Goal: Use online tool/utility: Utilize a website feature to perform a specific function

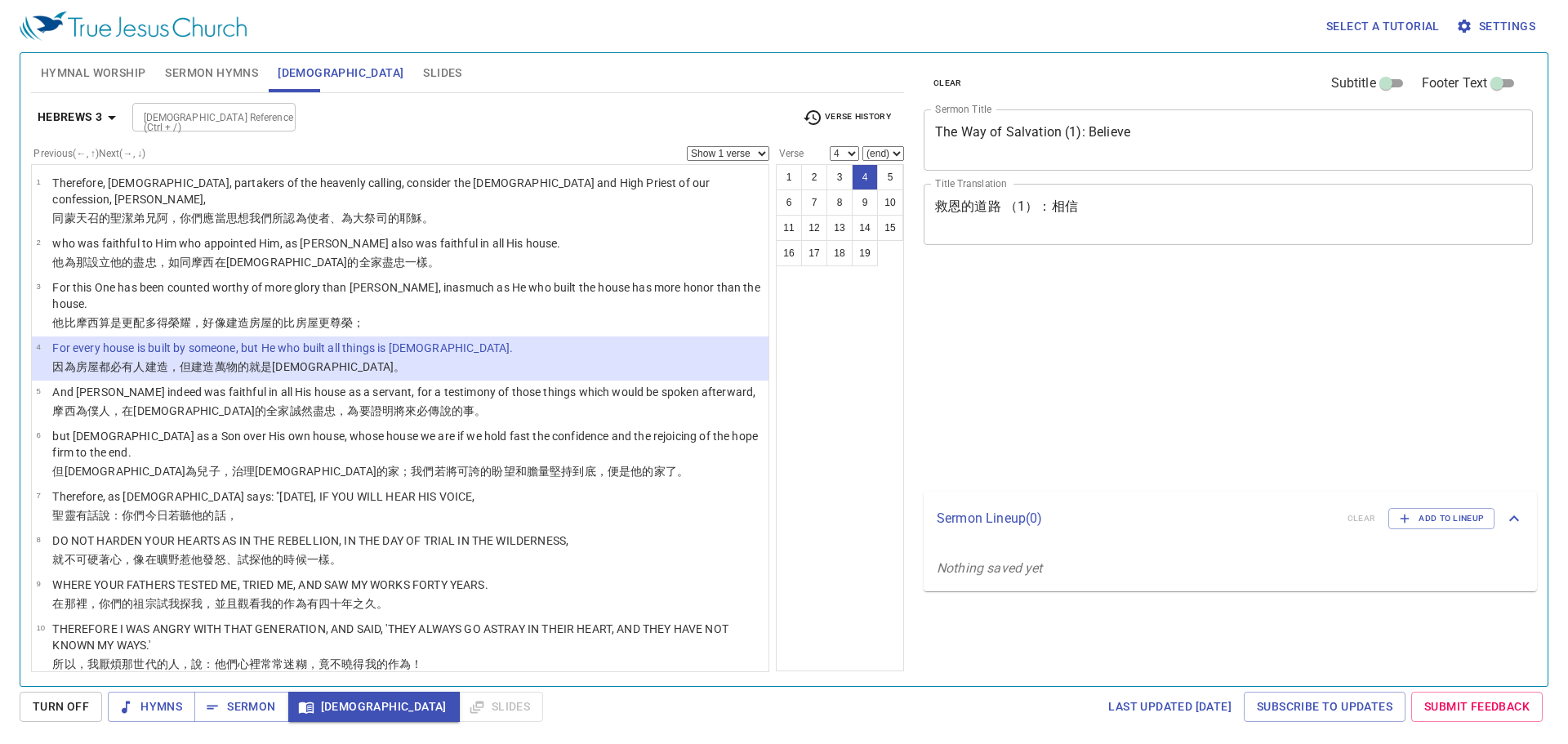
select select "4"
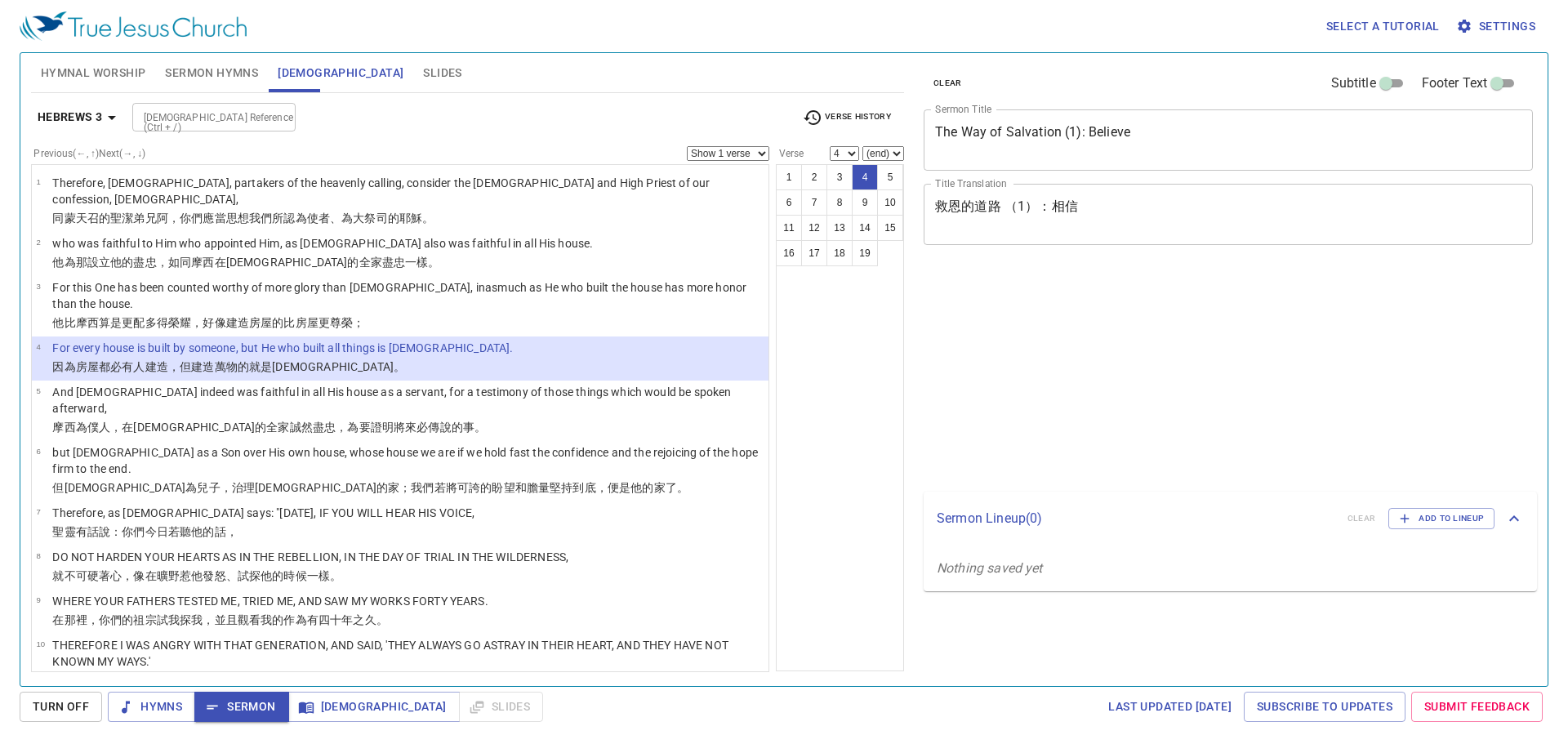
select select "4"
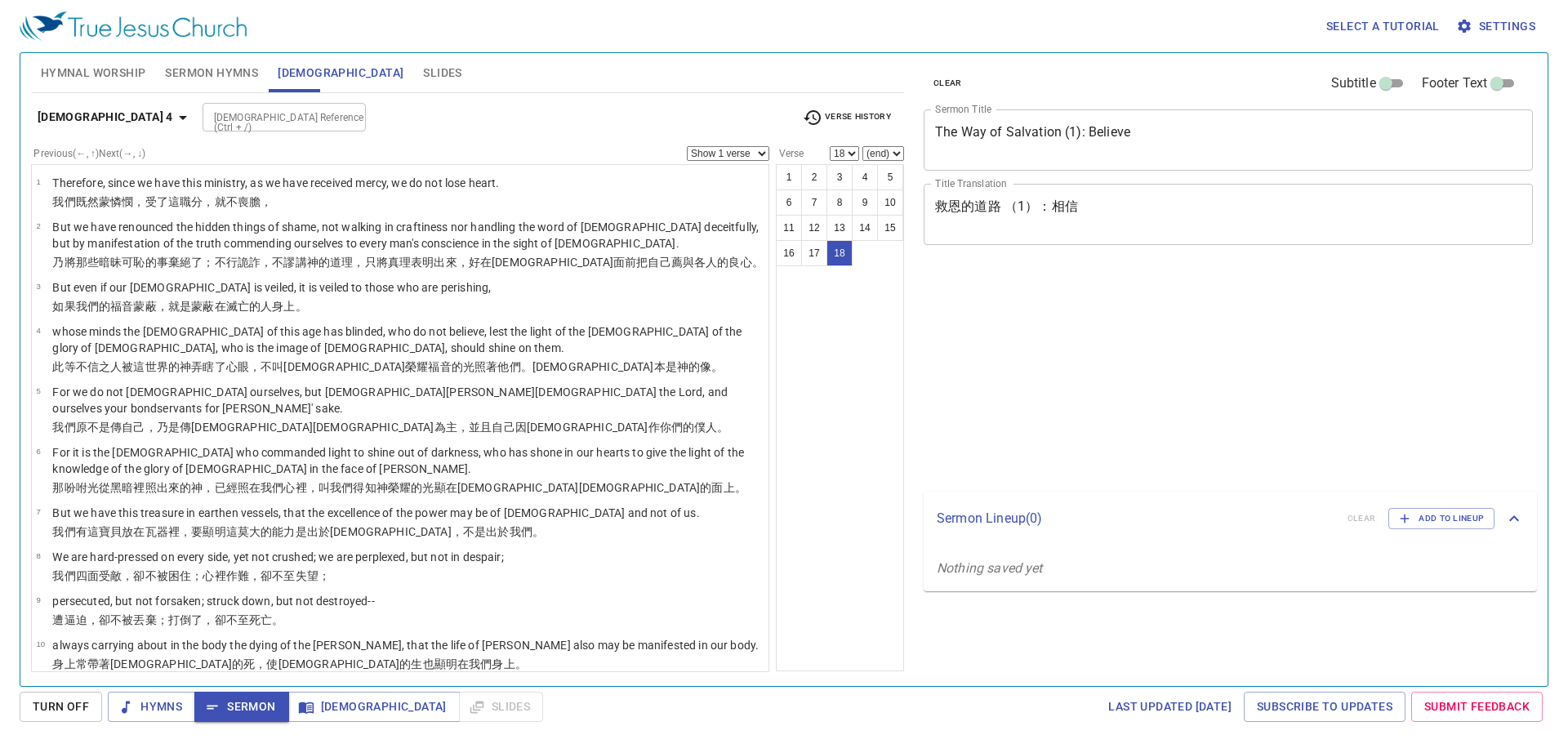
select select "18"
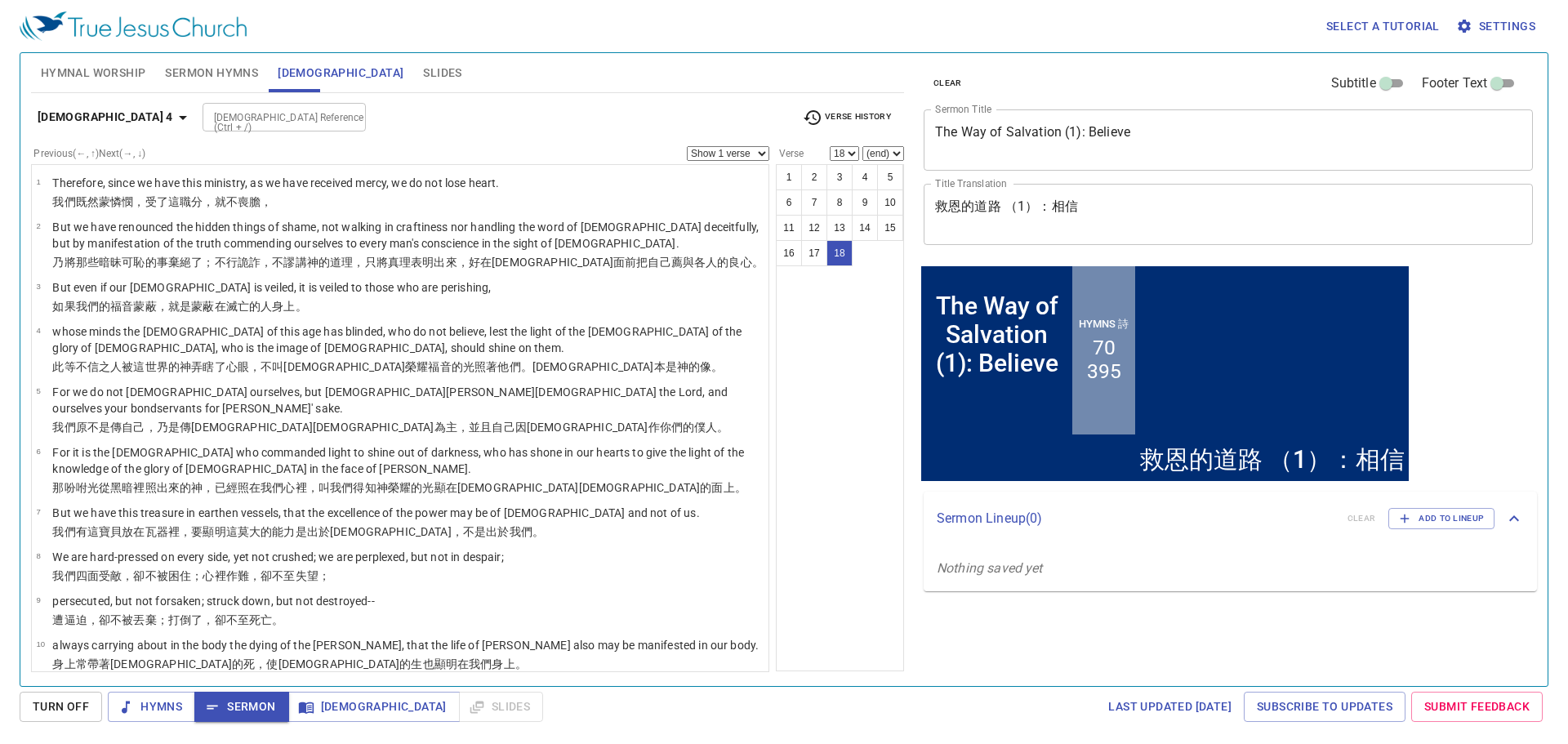
scroll to position [382, 0]
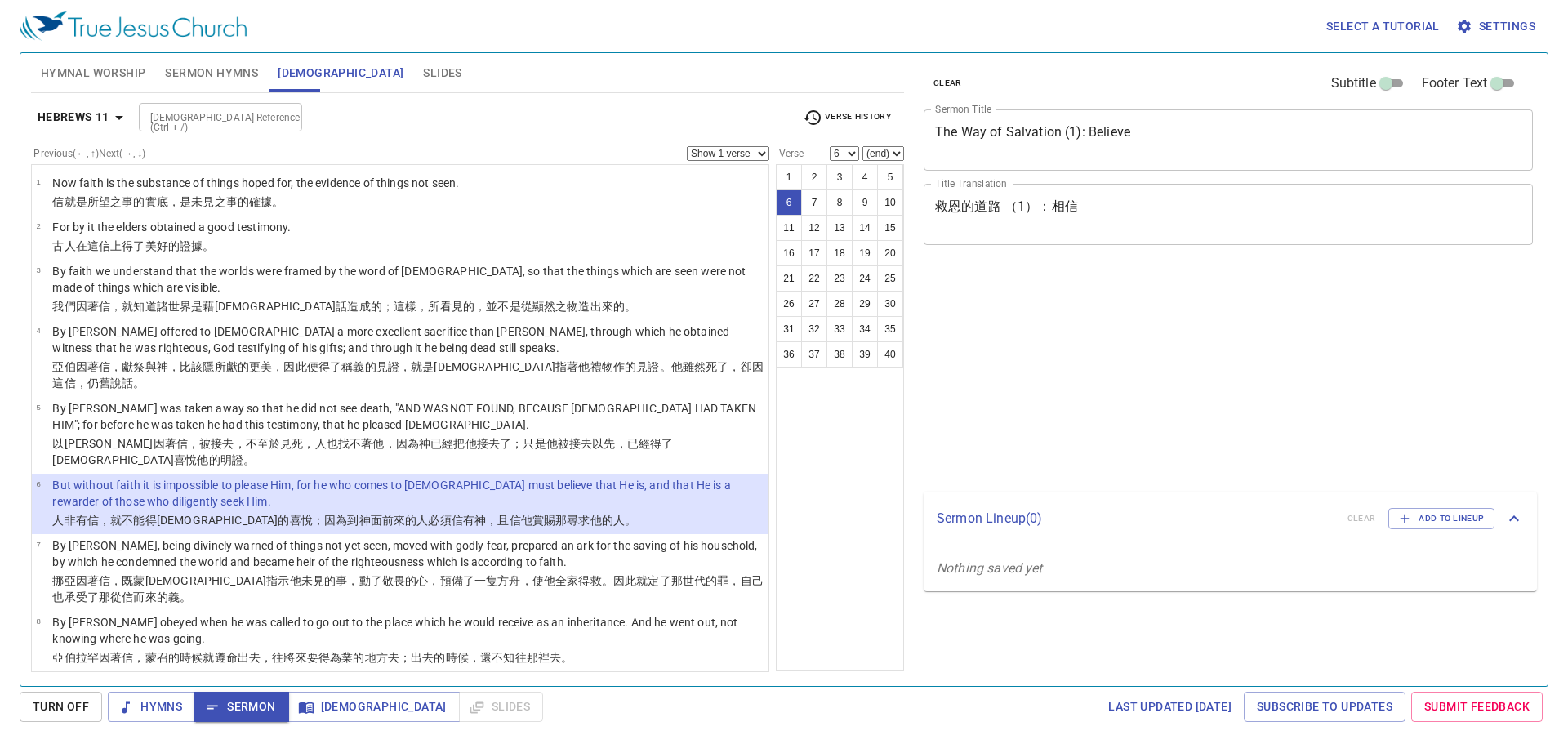
select select "6"
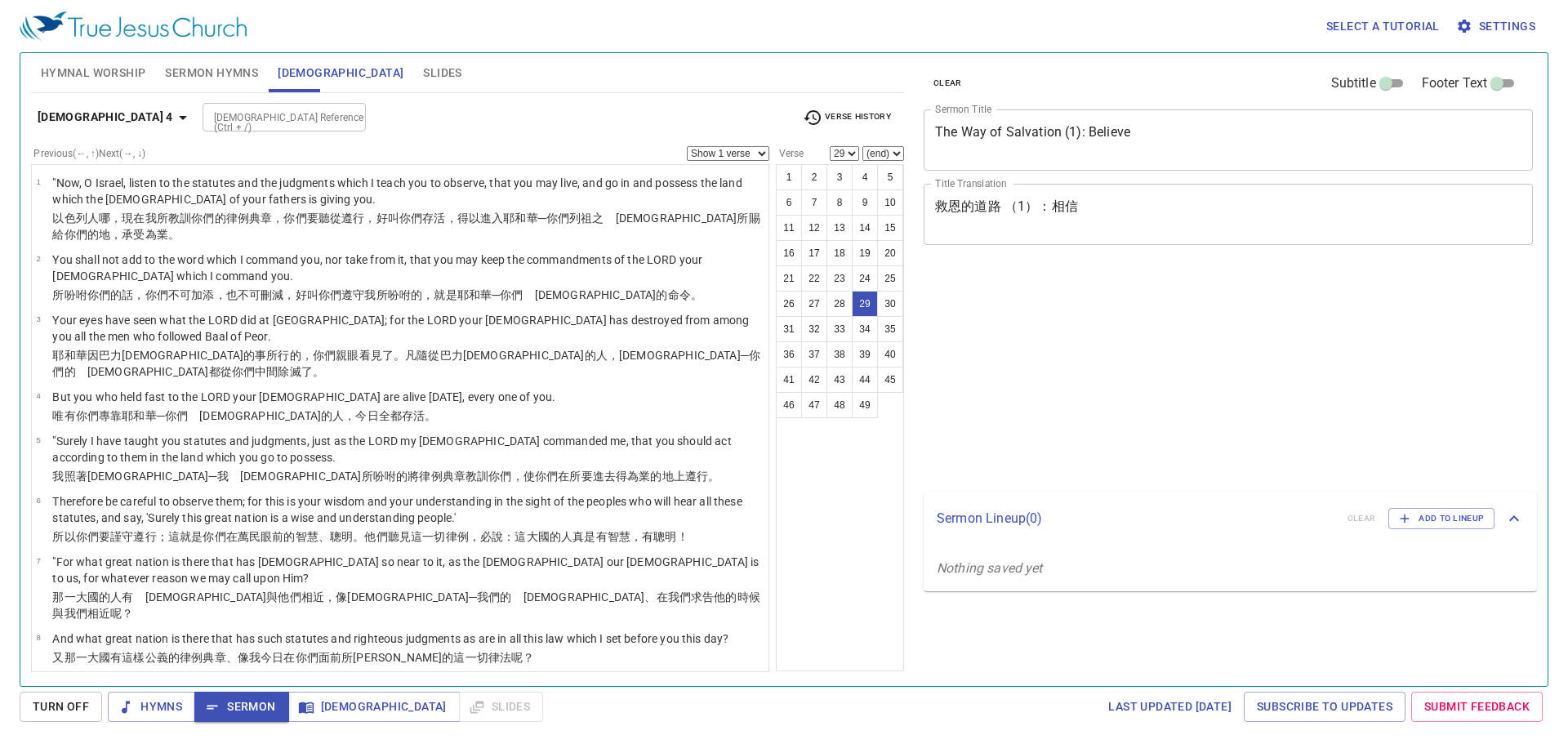
select select "29"
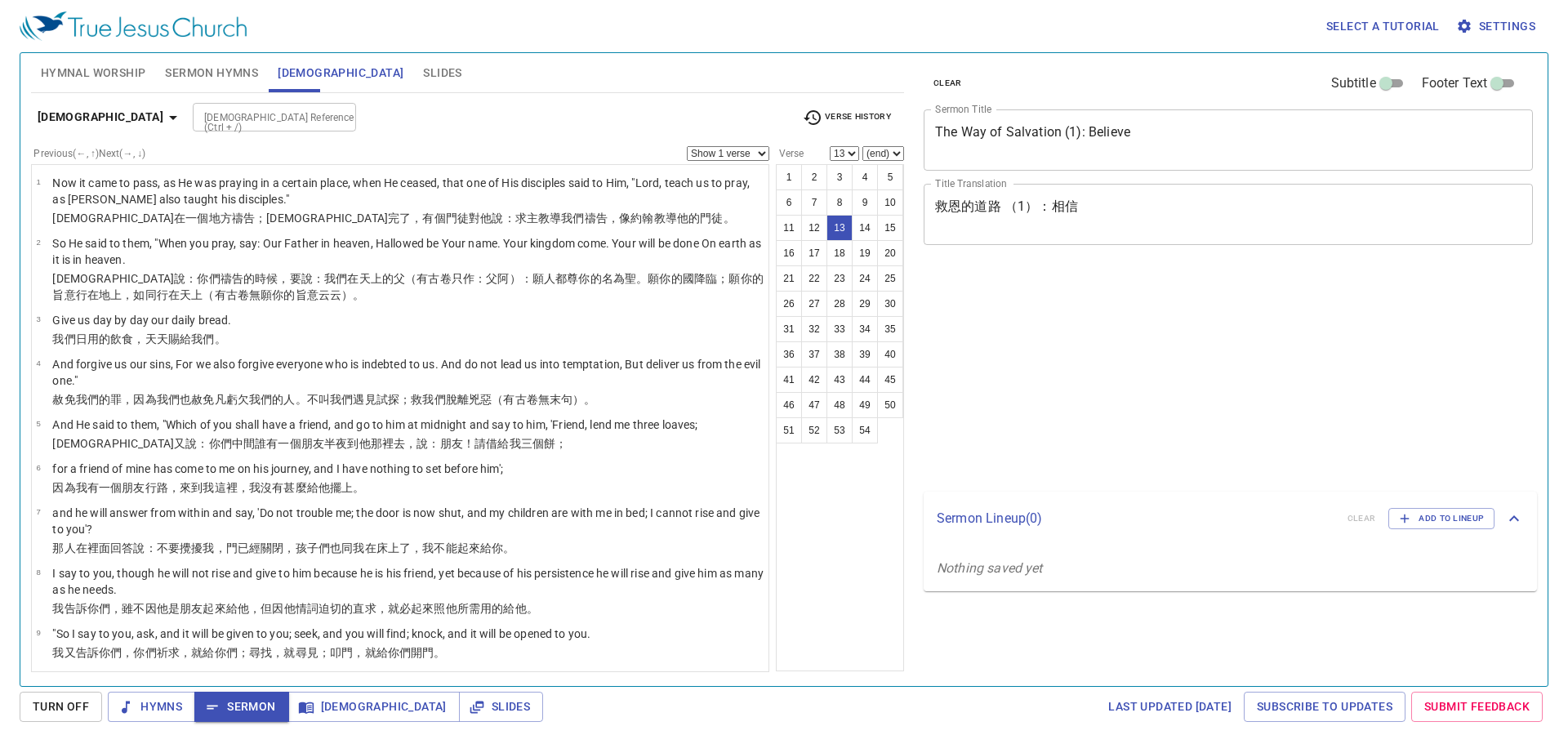
select select "13"
